Goal: Navigation & Orientation: Understand site structure

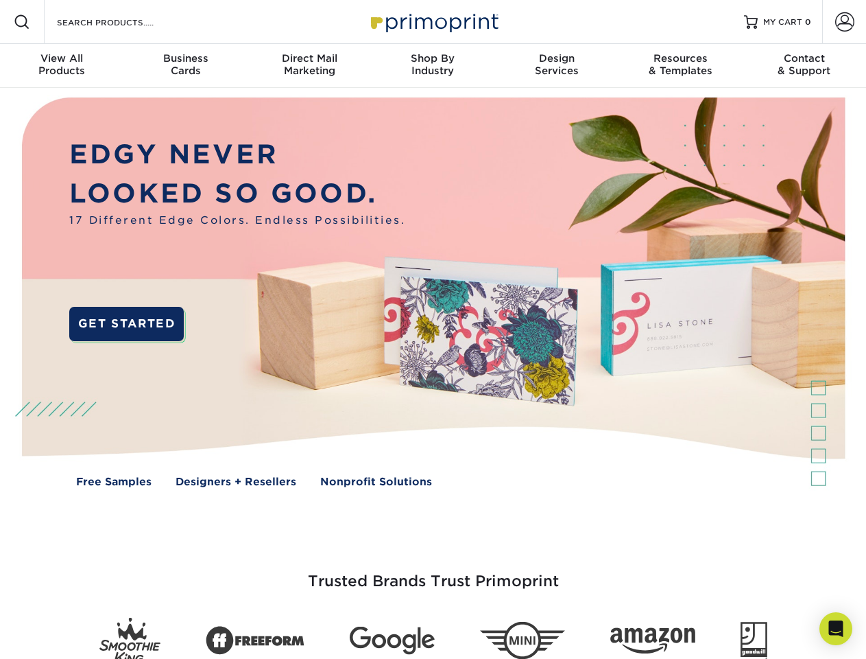
click at [433, 329] on img at bounding box center [433, 302] width 858 height 429
click at [22, 22] on span at bounding box center [22, 22] width 16 height 16
click at [844, 22] on span at bounding box center [845, 21] width 19 height 19
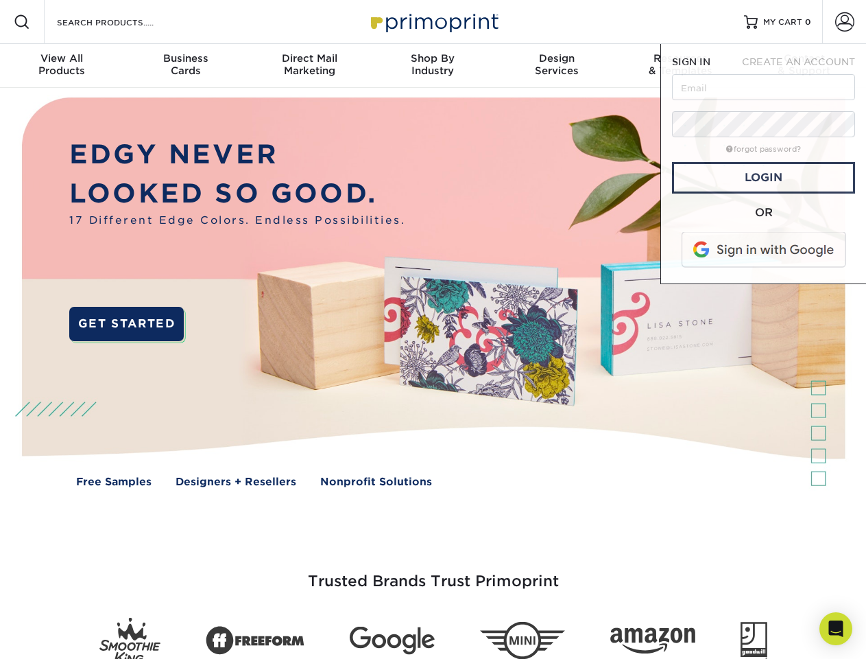
click at [62, 66] on div "View All Products" at bounding box center [61, 64] width 123 height 25
click at [185, 66] on div "Business Cards" at bounding box center [184, 64] width 123 height 25
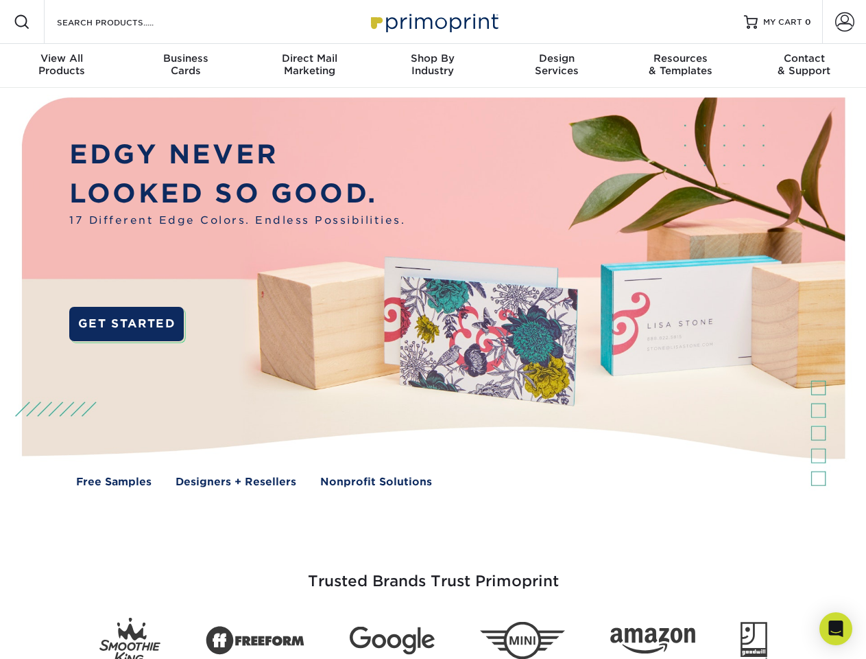
click at [309, 66] on div "Direct Mail Marketing" at bounding box center [309, 64] width 123 height 25
click at [433, 66] on div "Shop By Industry" at bounding box center [432, 64] width 123 height 25
click at [557, 66] on div "Design Services" at bounding box center [556, 64] width 123 height 25
click at [681, 66] on span "SIGN IN" at bounding box center [691, 61] width 38 height 11
click at [805, 66] on div "Contact & Support" at bounding box center [804, 64] width 123 height 25
